Goal: Use online tool/utility

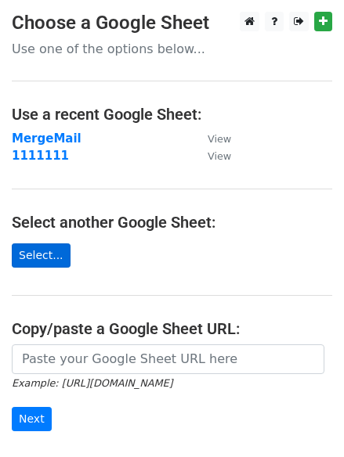
click at [31, 253] on link "Select..." at bounding box center [41, 255] width 59 height 24
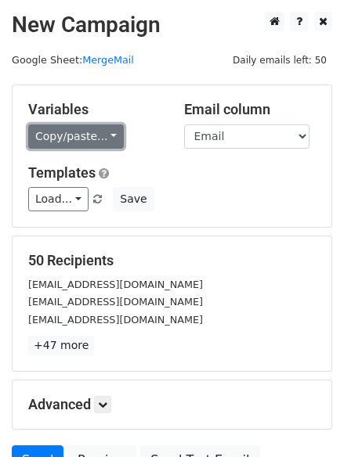
click at [87, 132] on link "Copy/paste..." at bounding box center [75, 136] width 95 height 24
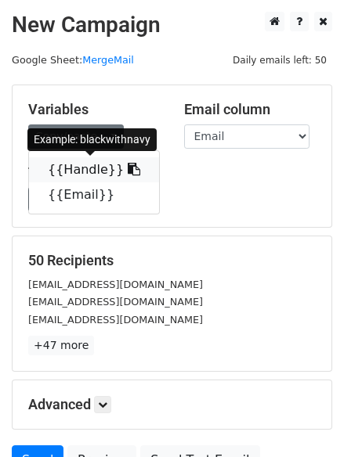
click at [74, 173] on link "{{Handle}}" at bounding box center [94, 169] width 130 height 25
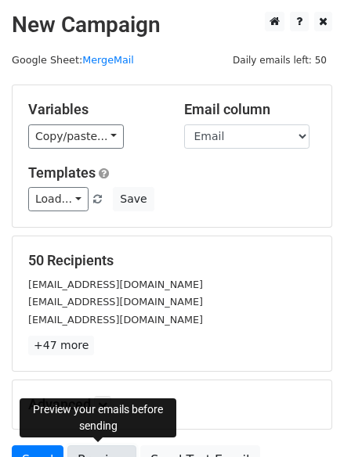
click at [92, 450] on link "Preview" at bounding box center [101, 460] width 69 height 30
